Goal: Check status: Check status

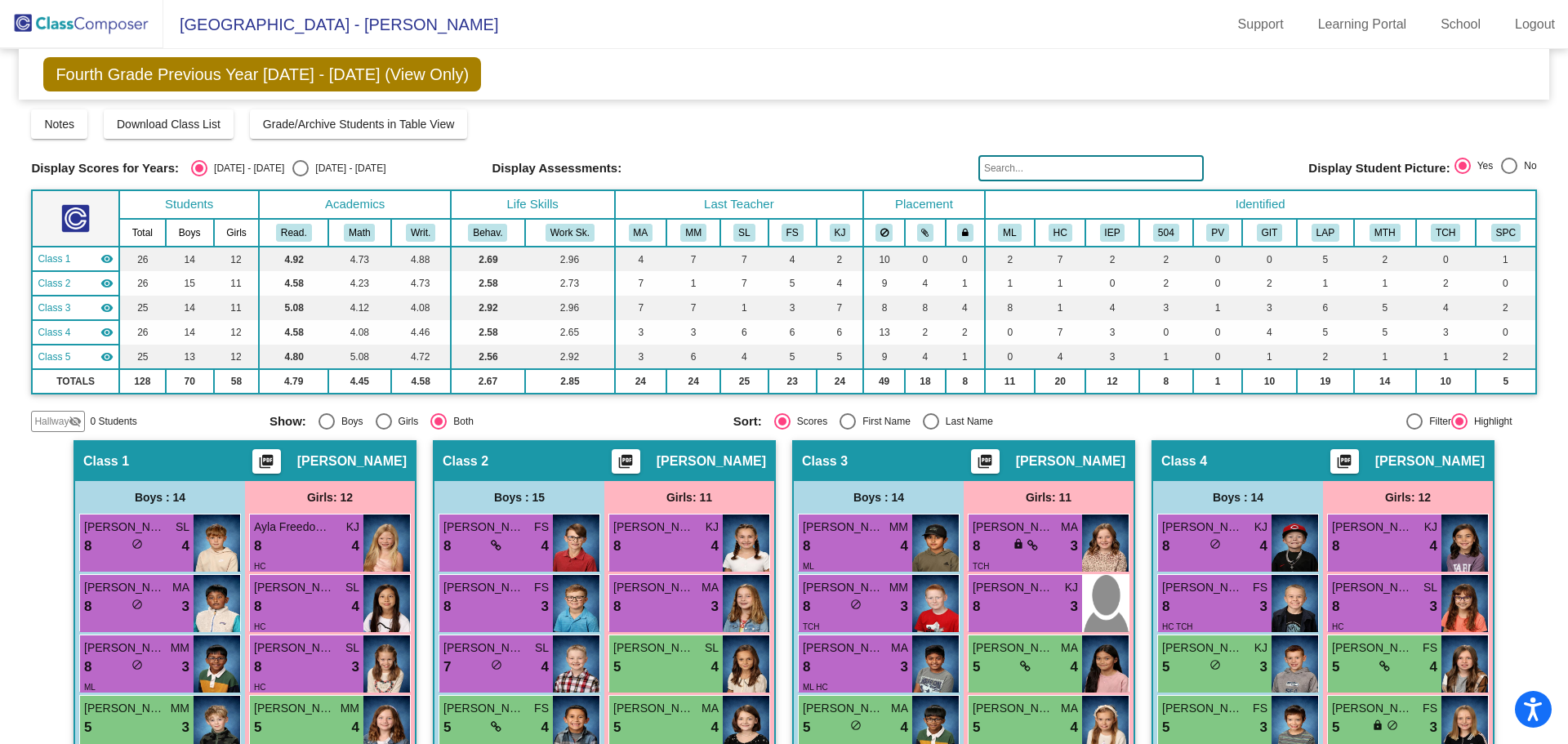
scroll to position [244, 0]
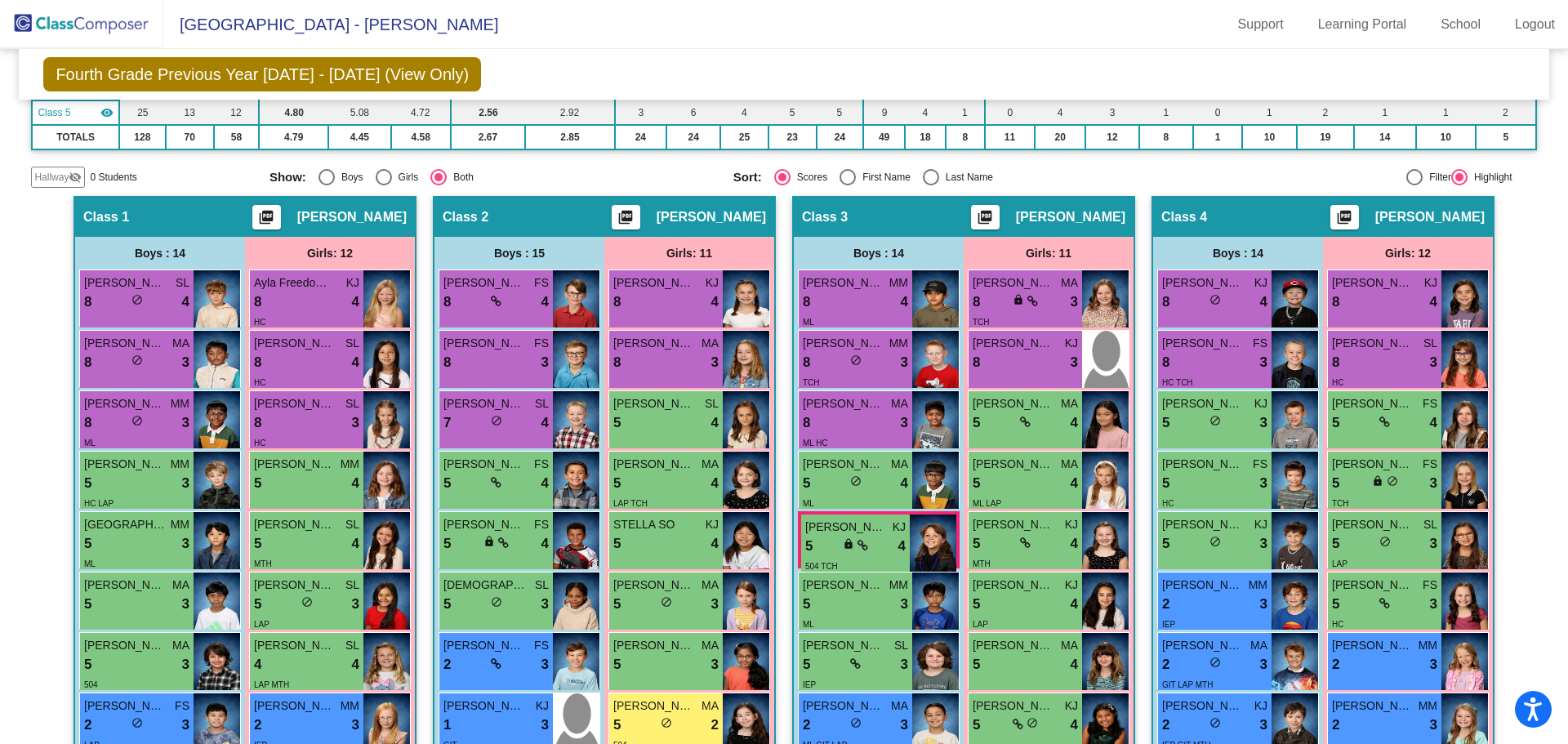
click at [97, 21] on img at bounding box center [81, 24] width 164 height 48
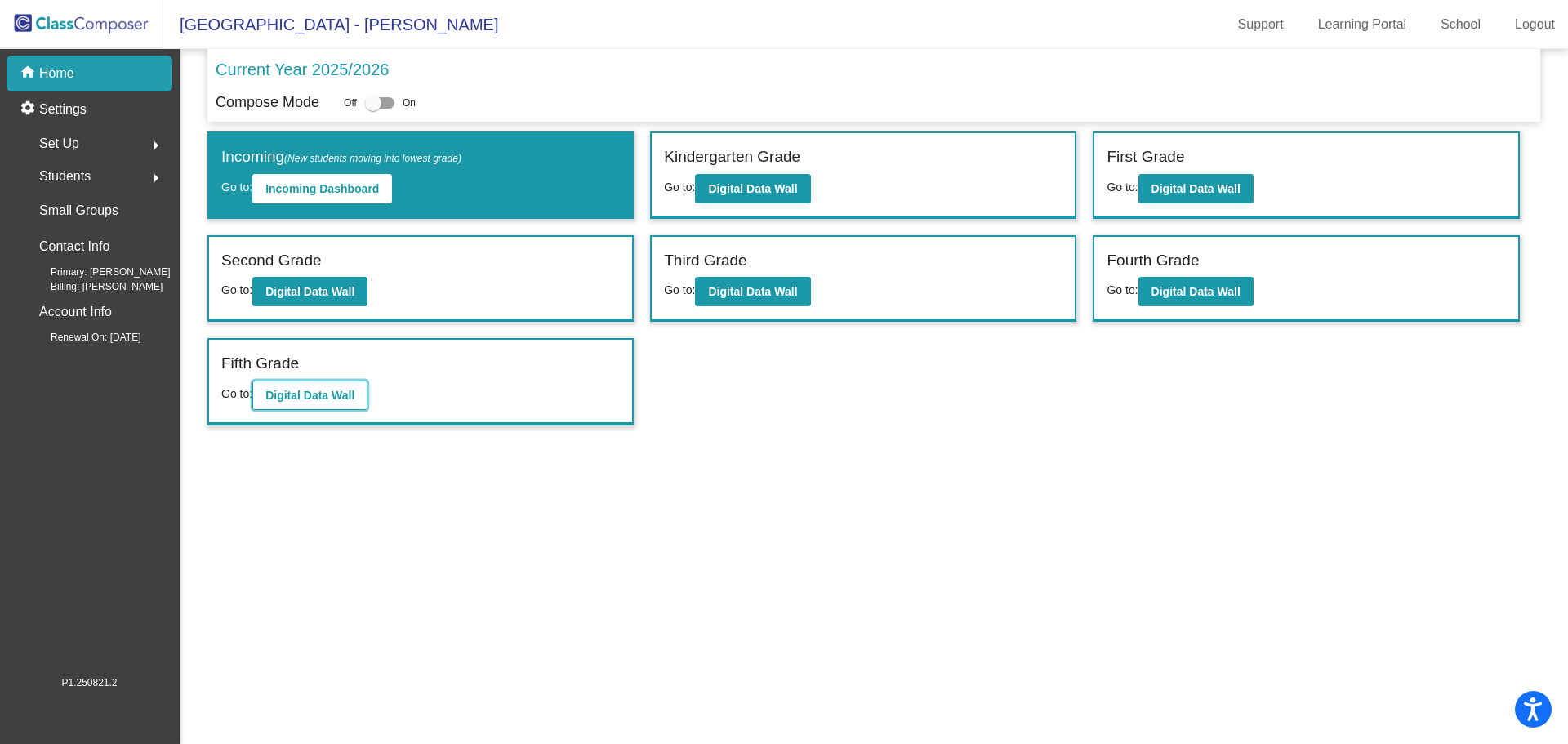
click at [337, 394] on b "Digital Data Wall" at bounding box center [310, 395] width 89 height 13
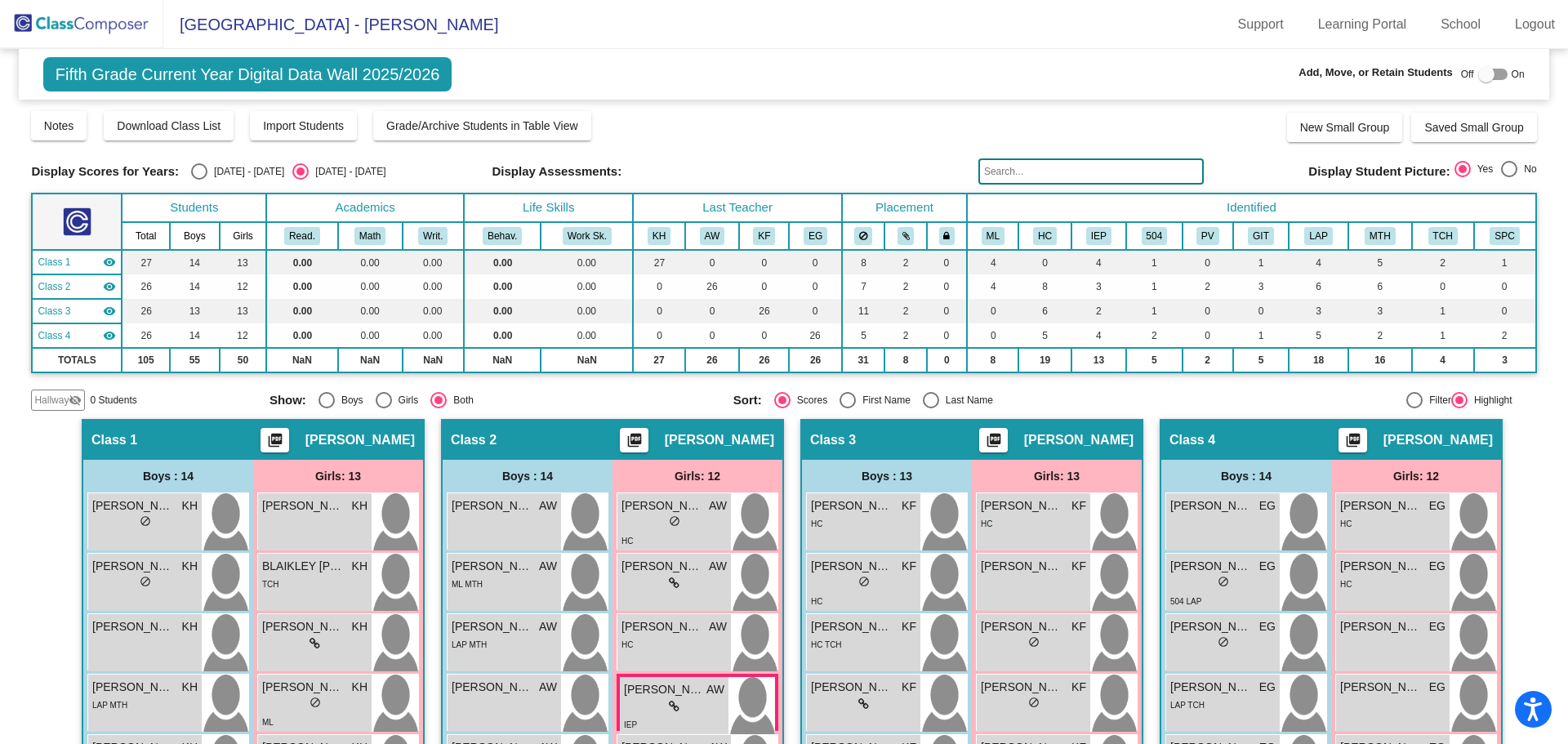
click at [191, 170] on div "Select an option" at bounding box center [199, 171] width 16 height 16
click at [199, 180] on input "[DATE] - [DATE]" at bounding box center [199, 180] width 1 height 1
radio input "true"
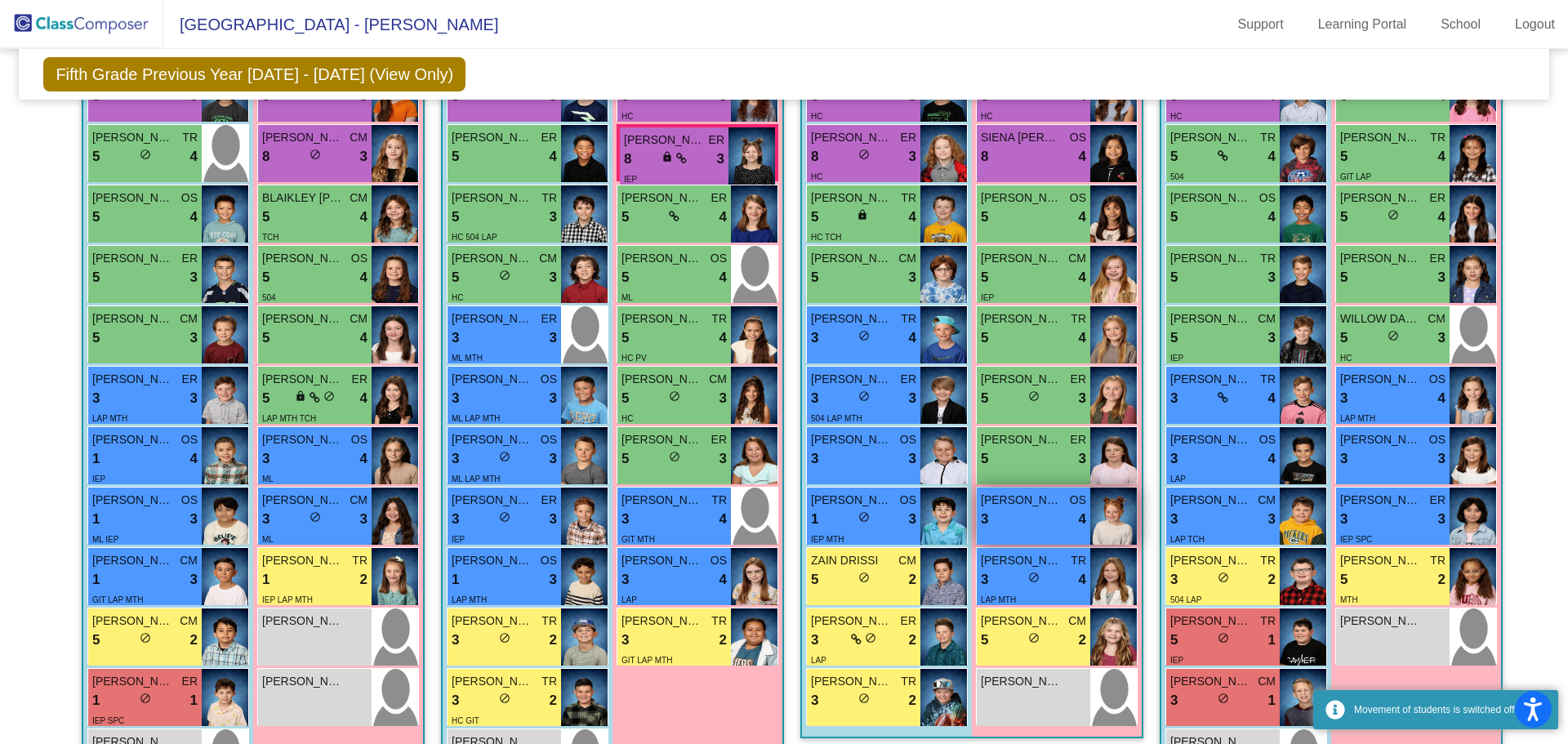
scroll to position [617, 0]
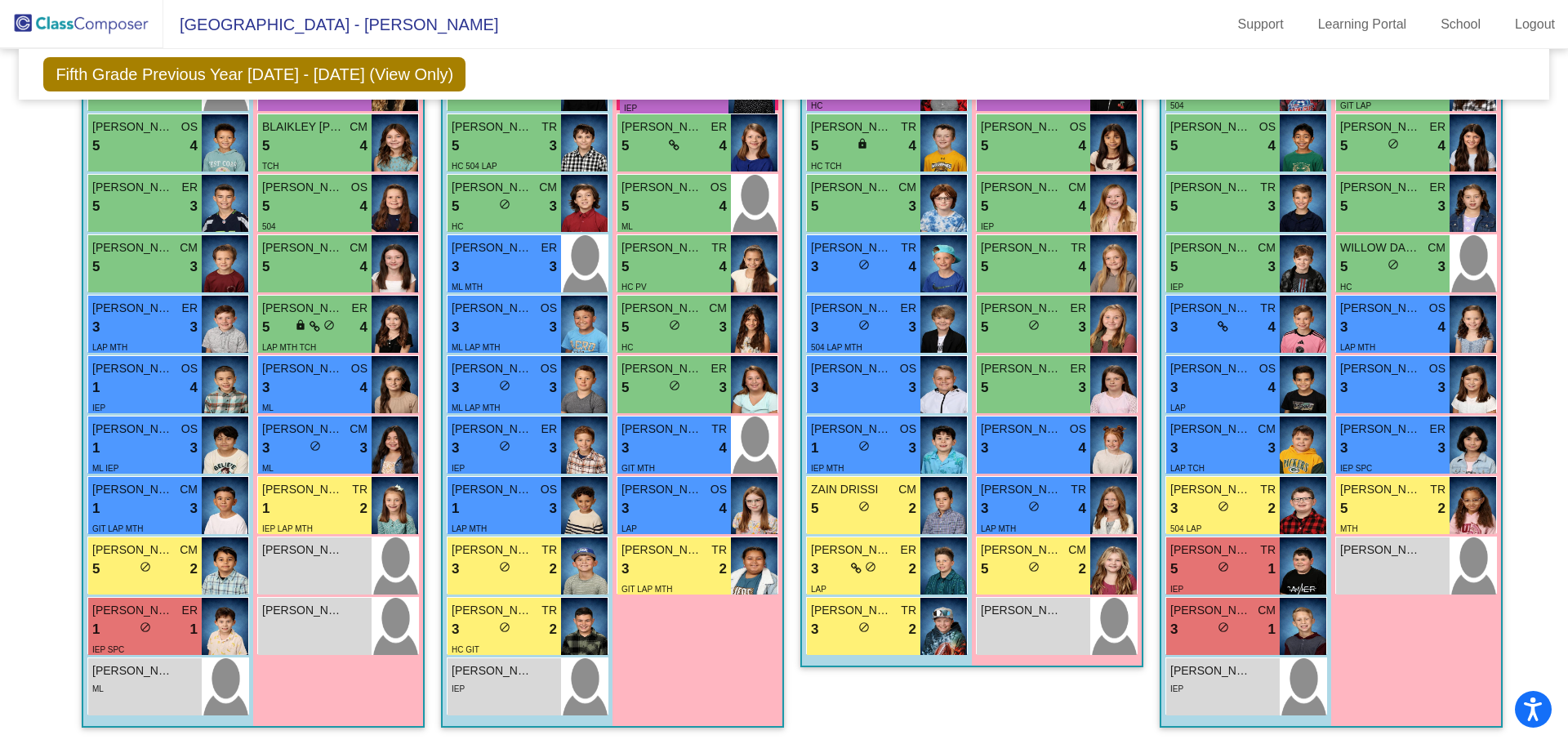
click at [55, 4] on img at bounding box center [81, 24] width 164 height 48
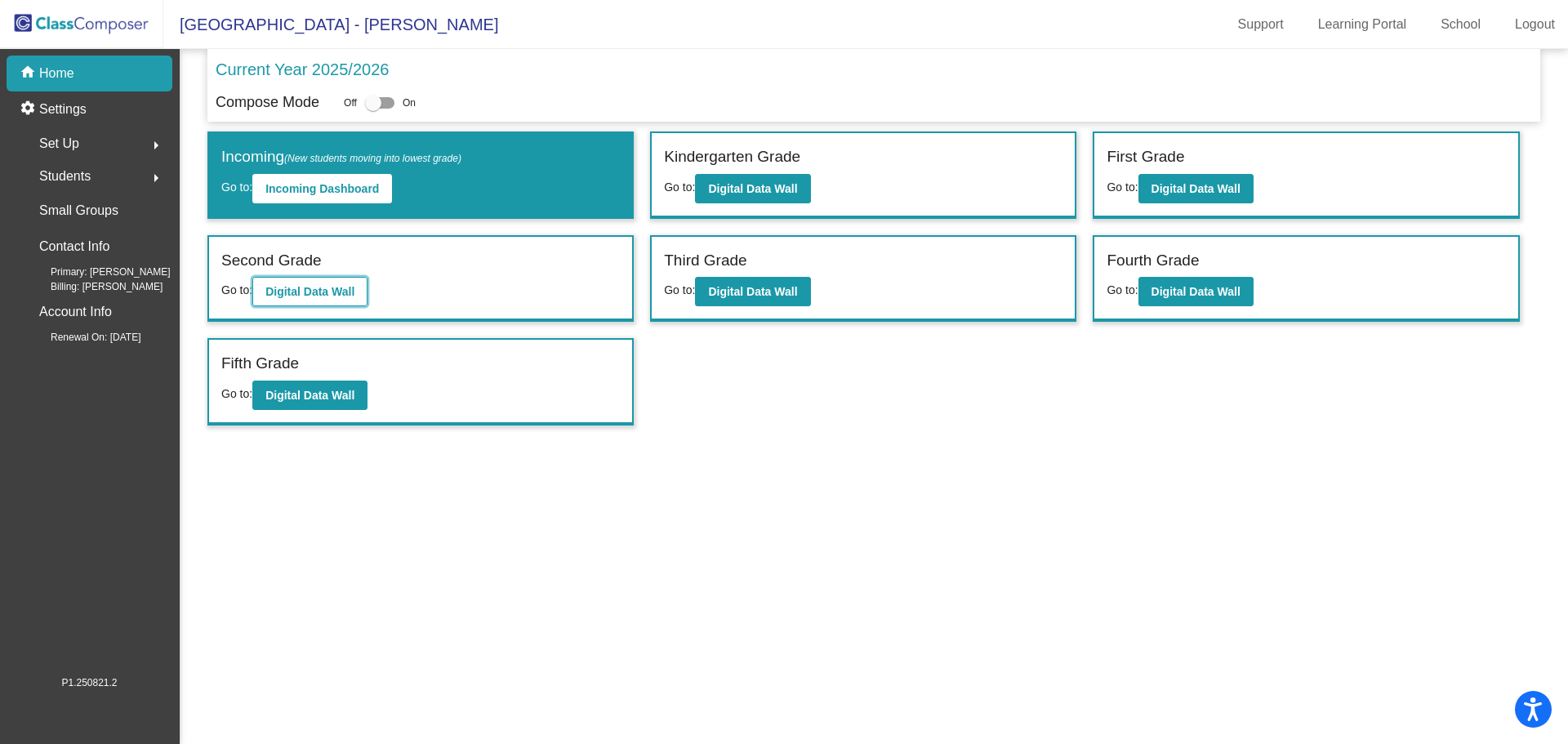
click at [306, 290] on b "Digital Data Wall" at bounding box center [310, 291] width 89 height 13
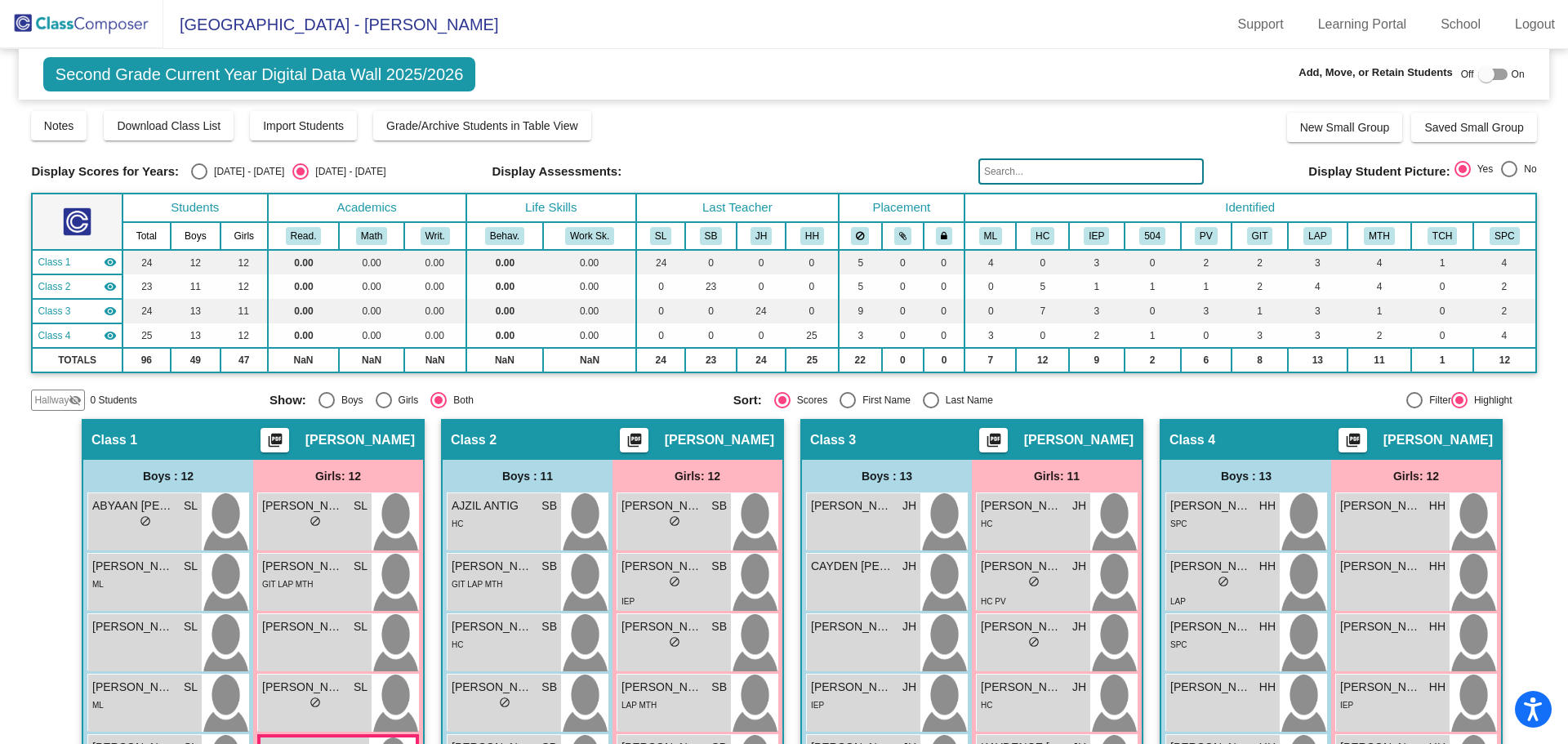
click at [191, 173] on div "Select an option" at bounding box center [199, 171] width 16 height 16
click at [199, 180] on input "[DATE] - [DATE]" at bounding box center [199, 180] width 1 height 1
radio input "true"
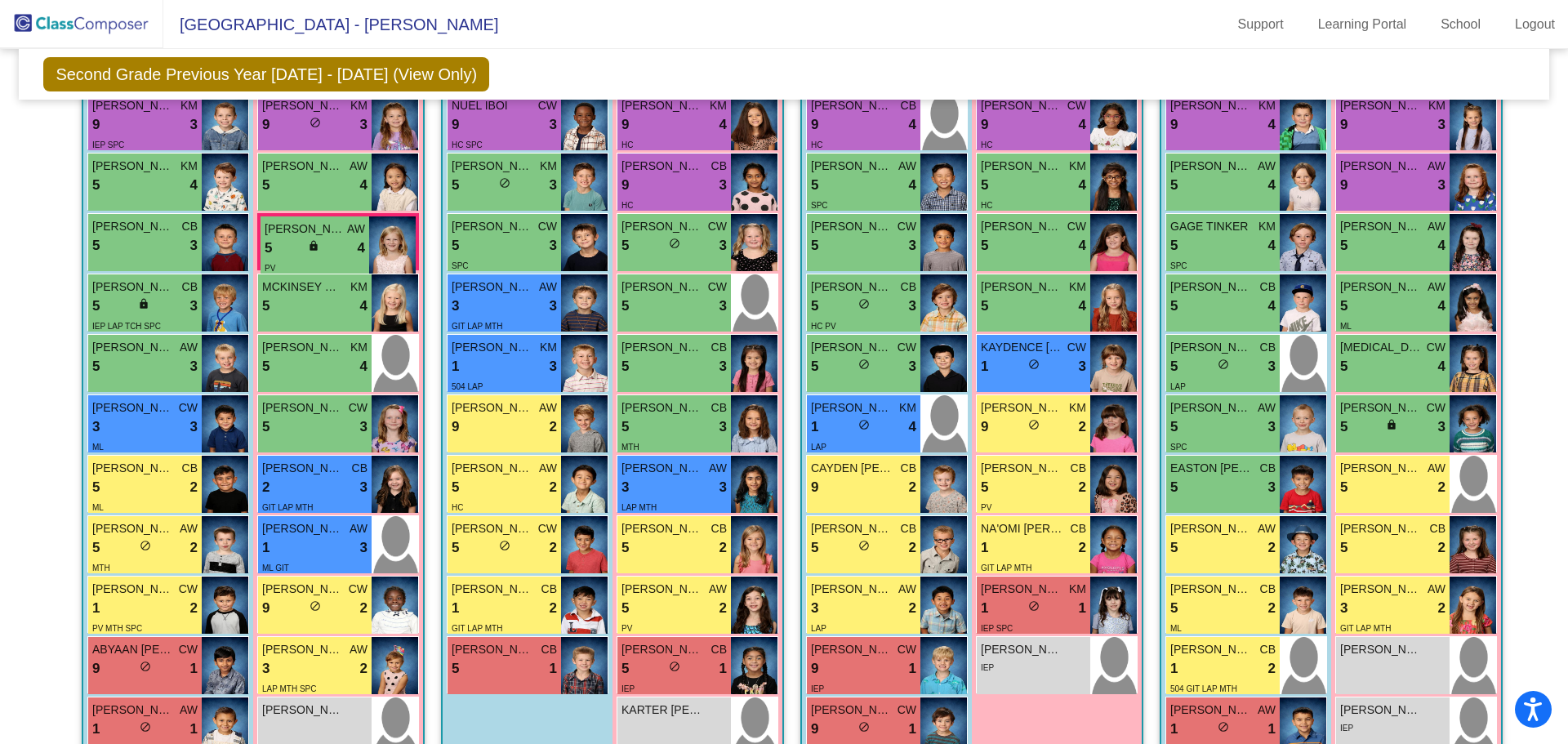
scroll to position [292, 0]
